Goal: Task Accomplishment & Management: Manage account settings

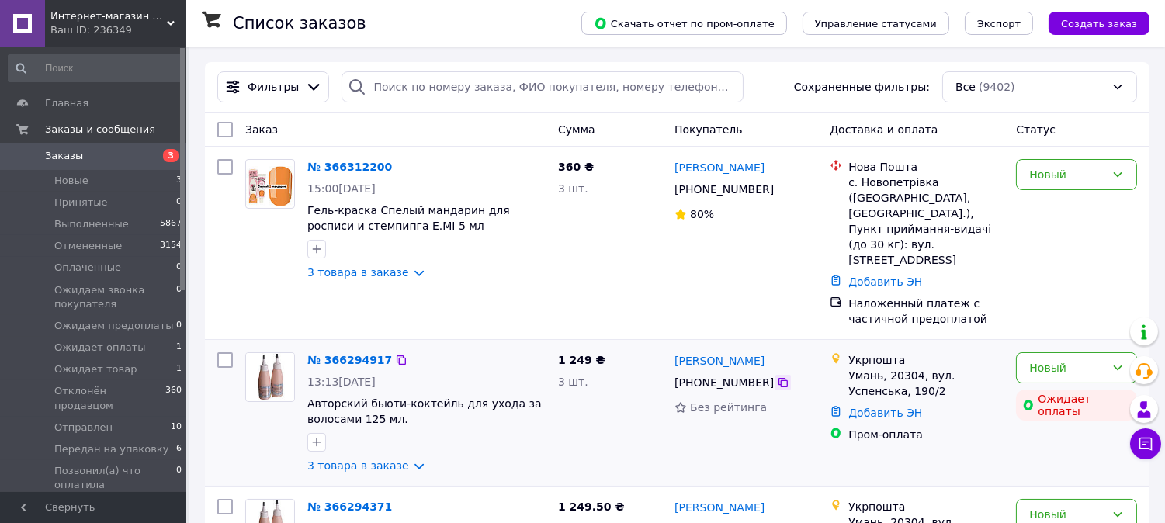
click at [778, 378] on icon at bounding box center [782, 382] width 9 height 9
click at [777, 192] on icon at bounding box center [783, 189] width 12 height 12
click at [777, 188] on icon at bounding box center [783, 189] width 12 height 12
drag, startPoint x: 1043, startPoint y: 350, endPoint x: 1007, endPoint y: 404, distance: 64.8
click at [1043, 354] on div "Произошла ошибка во время оплаты" at bounding box center [1031, 338] width 194 height 56
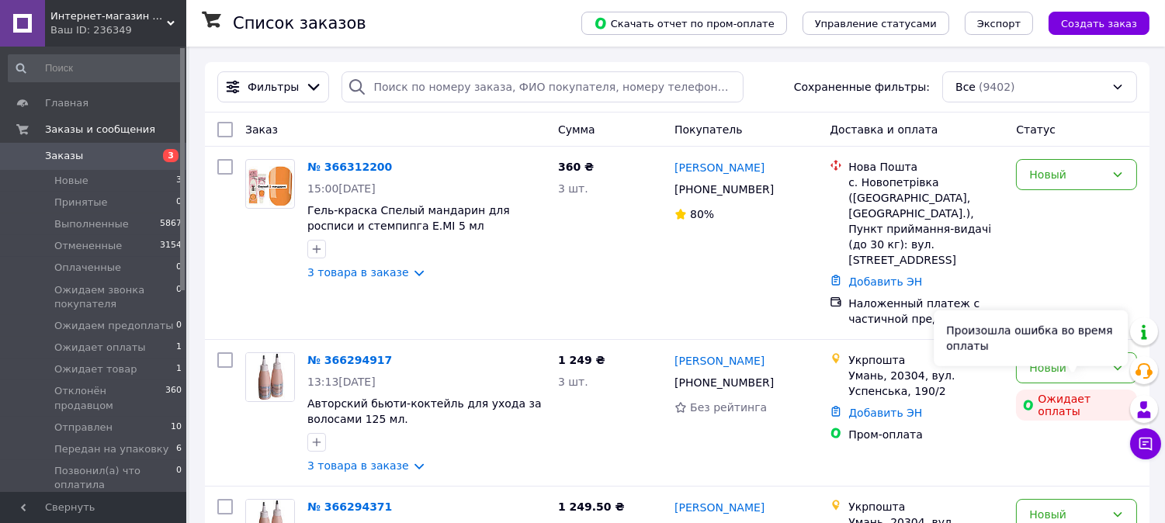
click at [1068, 359] on div "Произошла ошибка во время оплаты" at bounding box center [1031, 338] width 194 height 56
click at [1122, 350] on div "Произошла ошибка во время оплаты" at bounding box center [1031, 338] width 194 height 56
click at [1018, 430] on div "Новый Ожидает оплаты" at bounding box center [1076, 412] width 133 height 133
click at [921, 455] on div "Укрпошта Умань, [STREET_ADDRESS] Успенська, 190/2 Добавить ЭН Пром-оплата" at bounding box center [916, 412] width 186 height 133
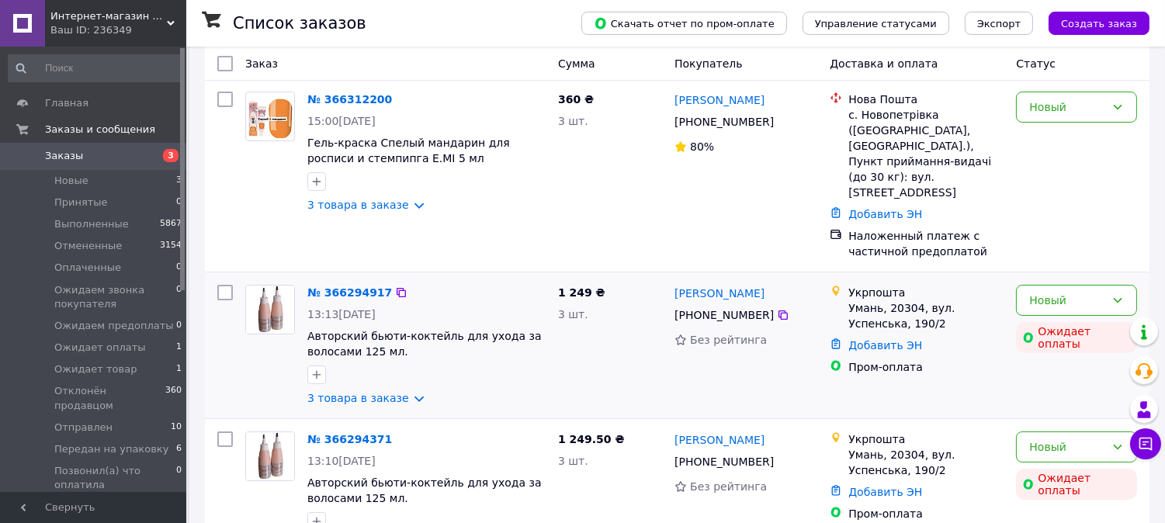
scroll to position [86, 0]
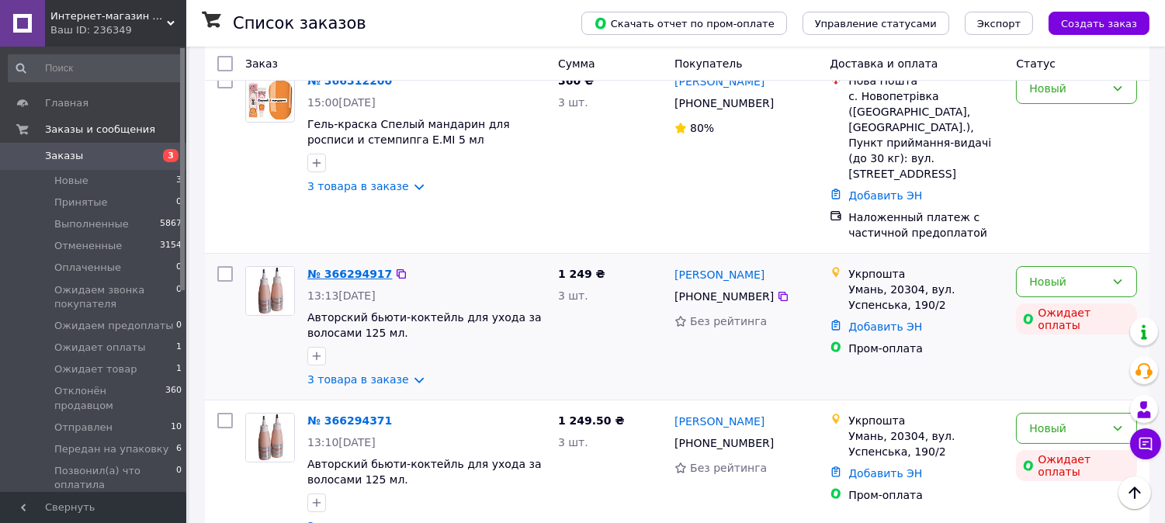
click at [316, 268] on link "№ 366294917" at bounding box center [349, 274] width 85 height 12
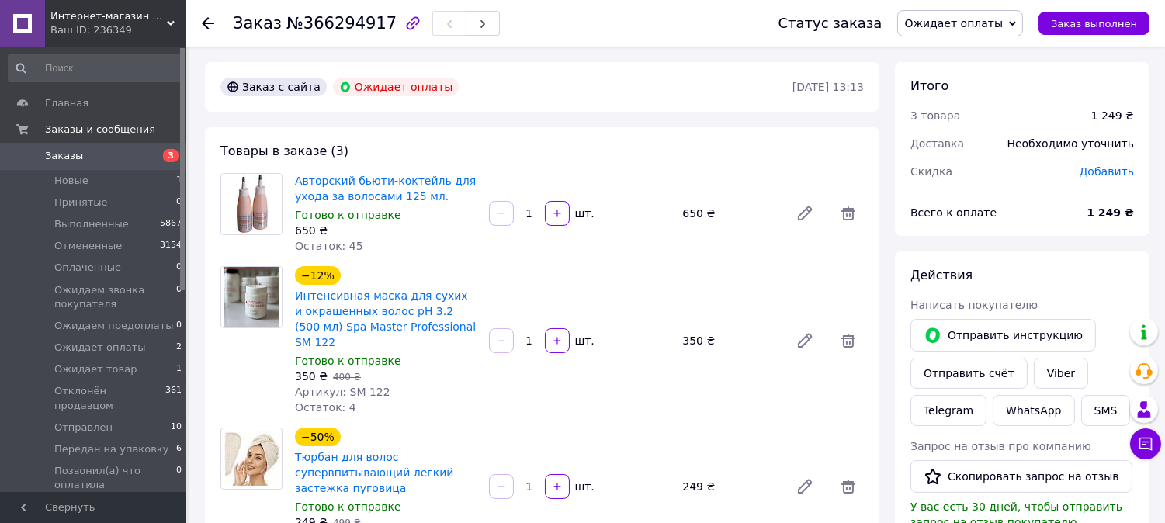
click at [990, 29] on span "Ожидает оплаты" at bounding box center [953, 23] width 99 height 12
click at [968, 116] on li "Оплаченный" at bounding box center [983, 124] width 171 height 23
